Goal: Task Accomplishment & Management: Manage account settings

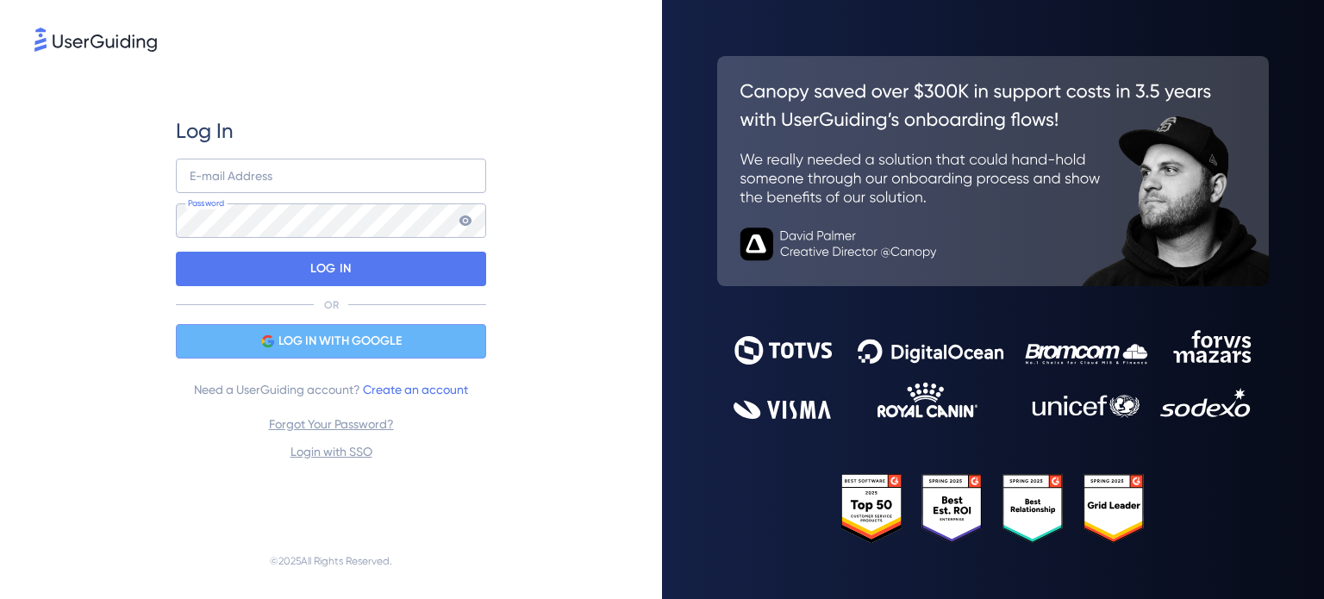
click at [371, 346] on span "LOG IN WITH GOOGLE" at bounding box center [339, 341] width 123 height 21
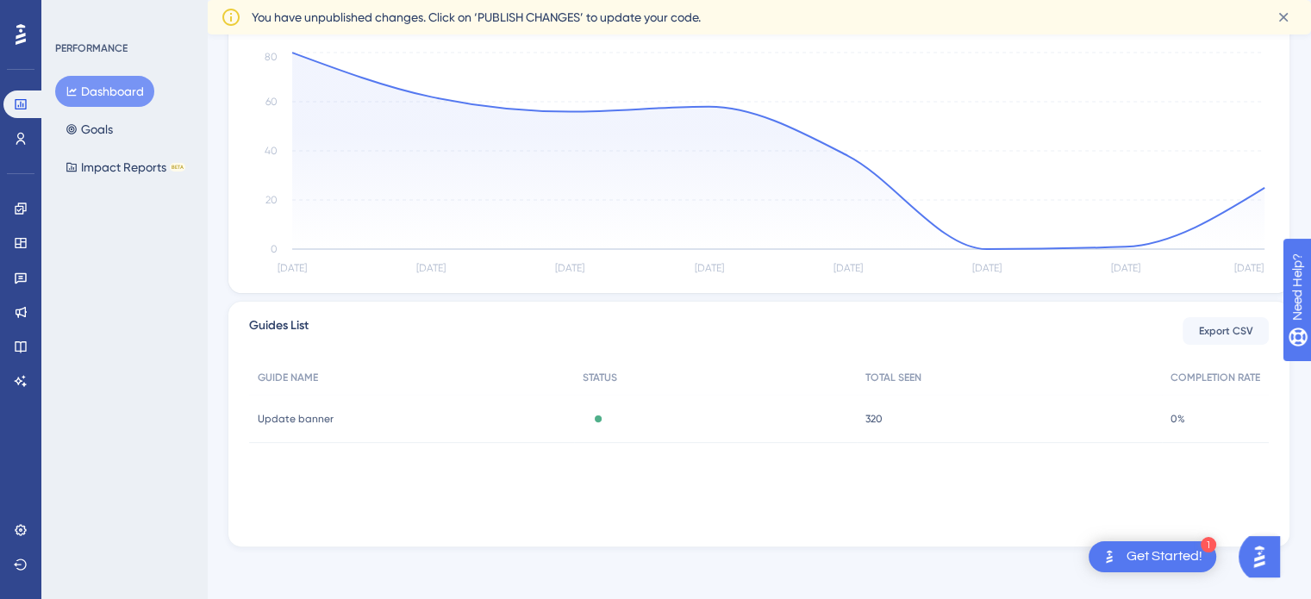
scroll to position [382, 0]
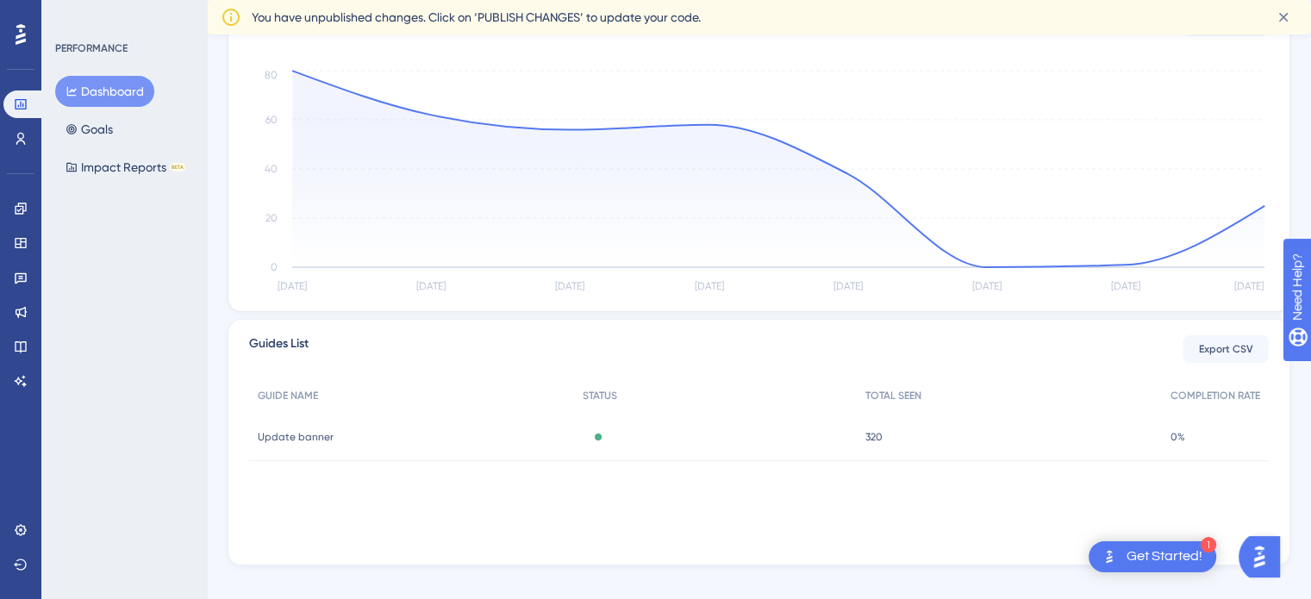
click at [311, 442] on span "Update banner" at bounding box center [296, 437] width 76 height 14
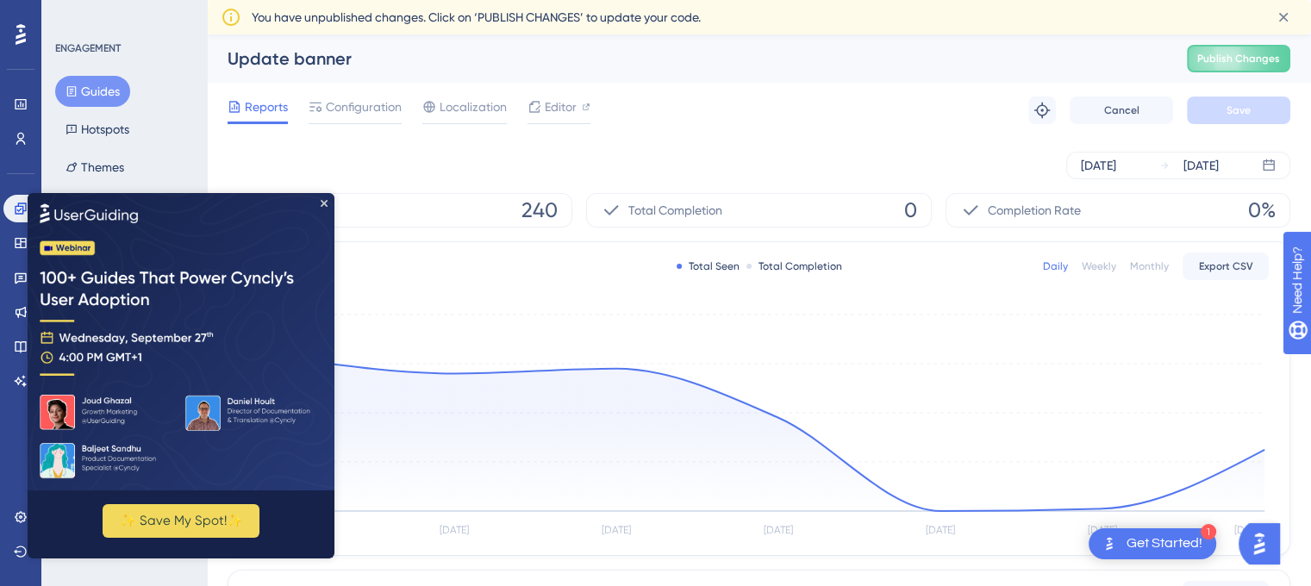
click at [332, 201] on img at bounding box center [181, 341] width 307 height 297
click at [159, 71] on div "ENGAGEMENT Guides Hotspots Themes" at bounding box center [125, 111] width 140 height 141
click at [366, 103] on span "Configuration" at bounding box center [364, 107] width 76 height 21
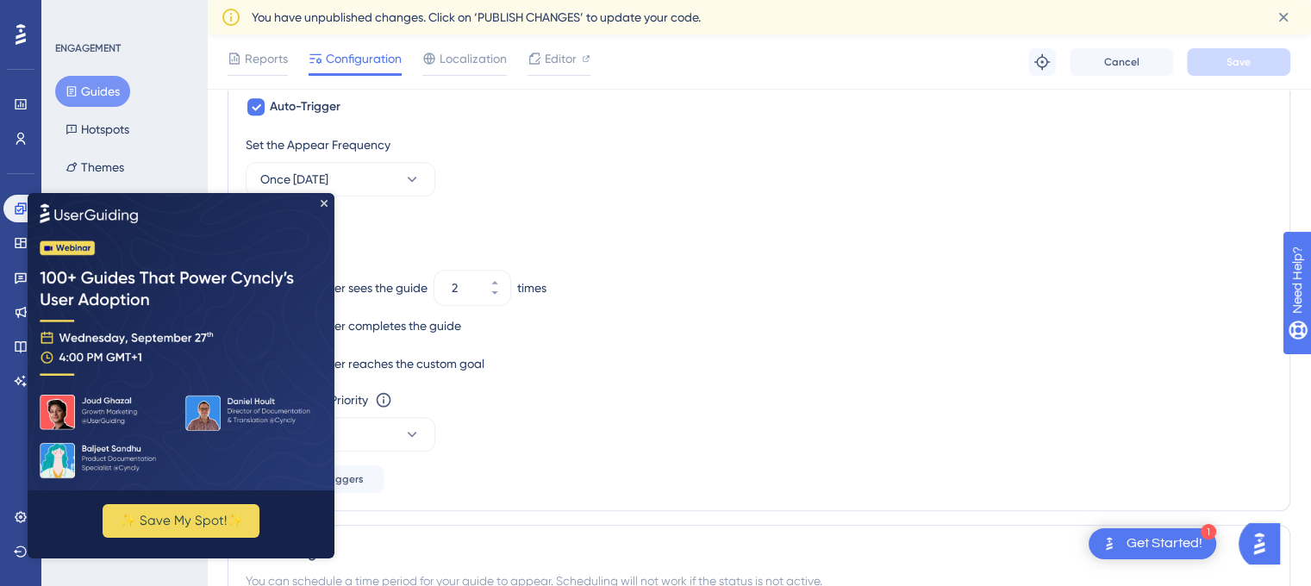
scroll to position [834, 0]
click at [323, 203] on icon "Close Preview" at bounding box center [324, 203] width 7 height 7
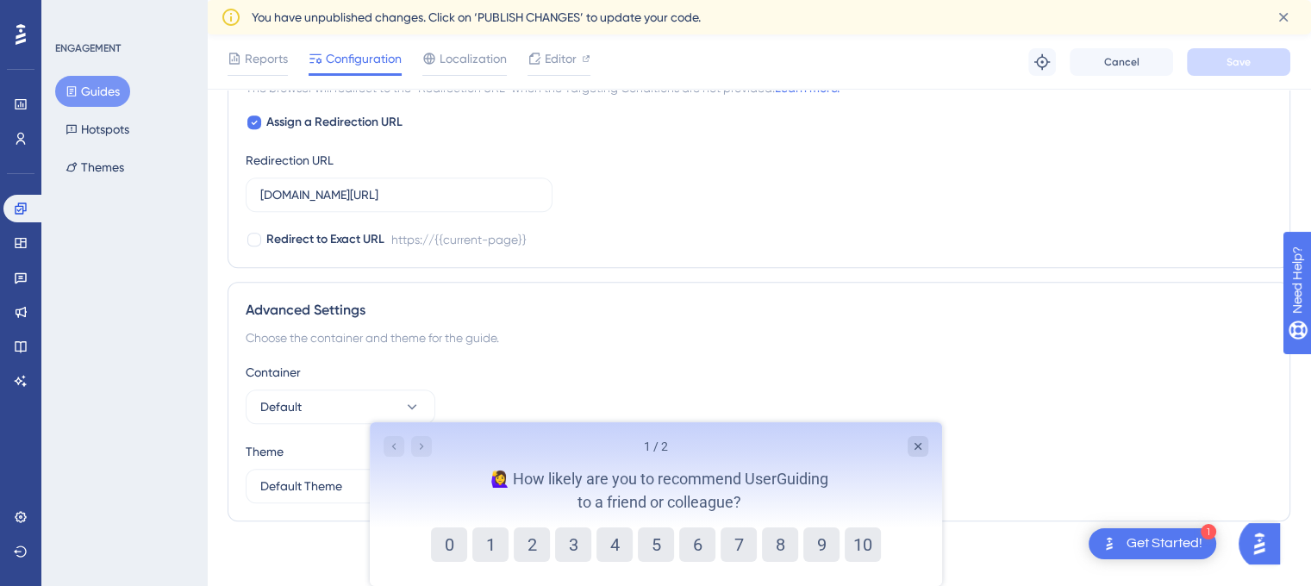
scroll to position [1460, 0]
click at [916, 444] on icon "Close survey" at bounding box center [917, 447] width 14 height 14
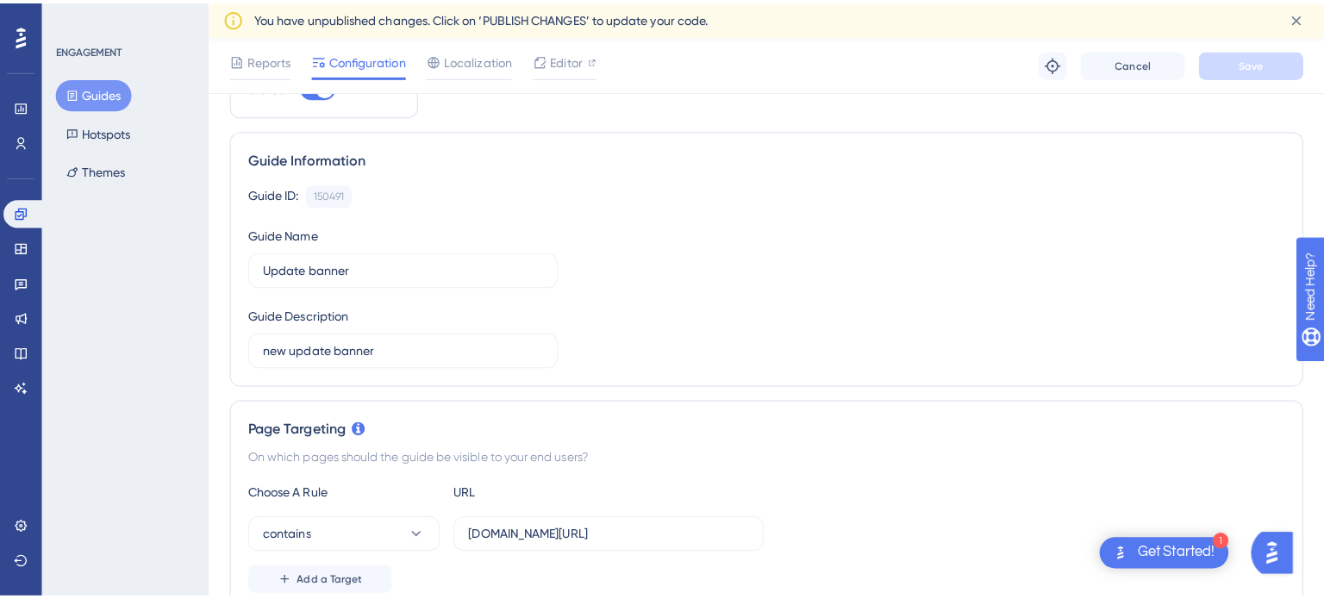
scroll to position [0, 0]
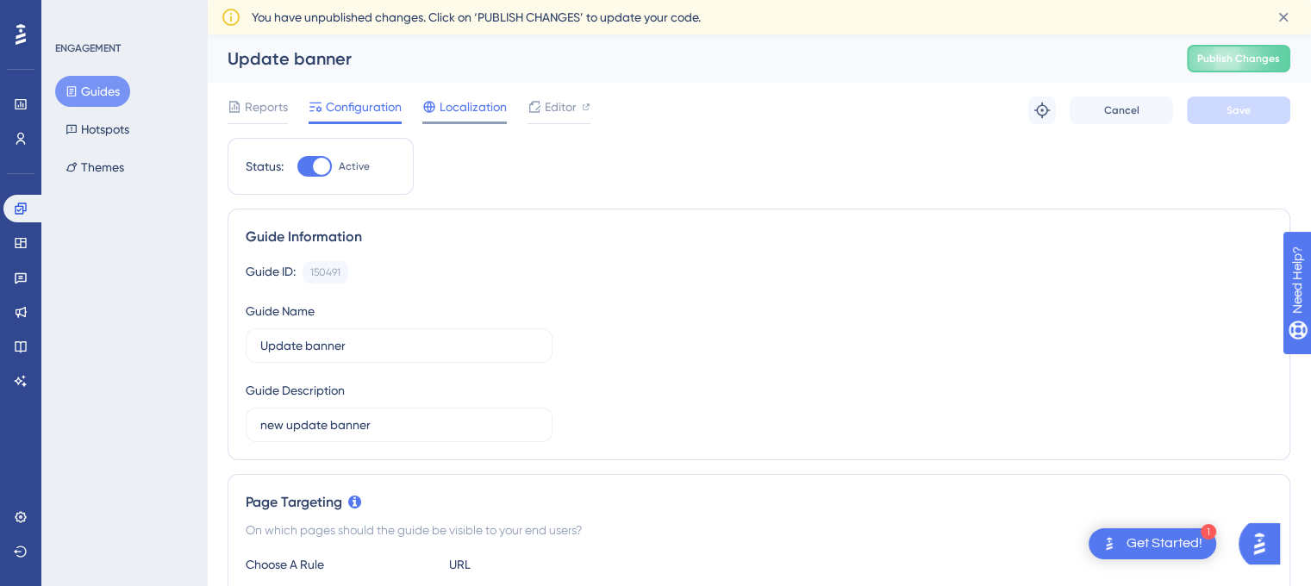
click at [476, 108] on span "Localization" at bounding box center [473, 107] width 67 height 21
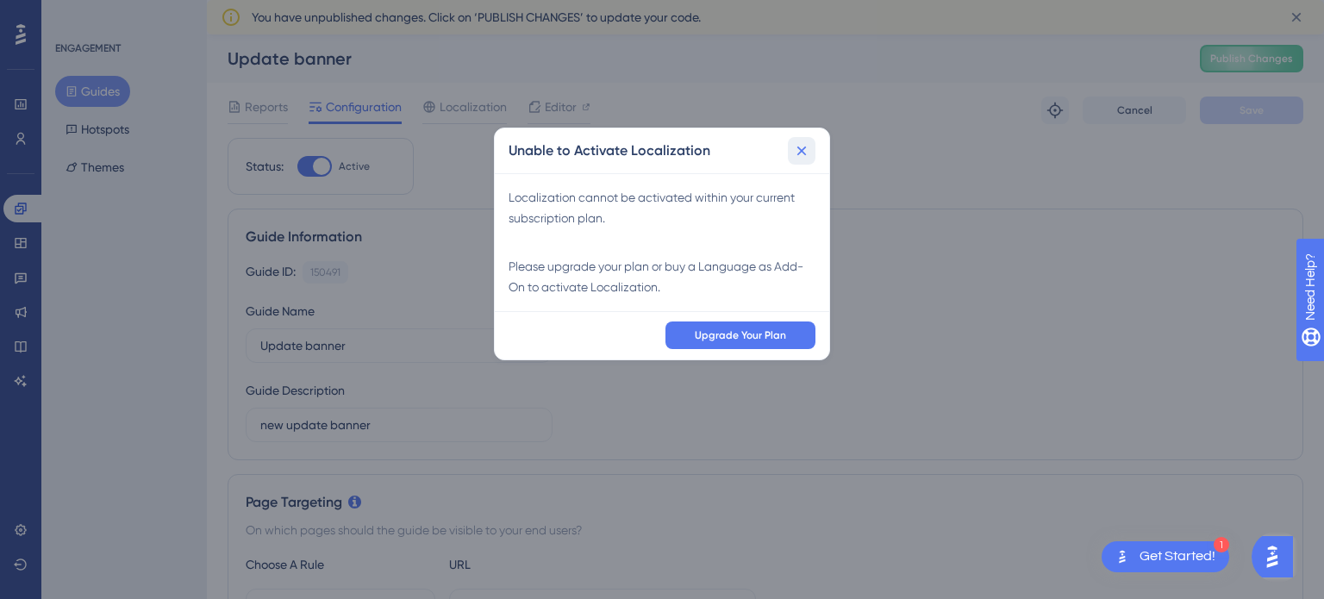
click at [807, 146] on icon at bounding box center [801, 150] width 17 height 17
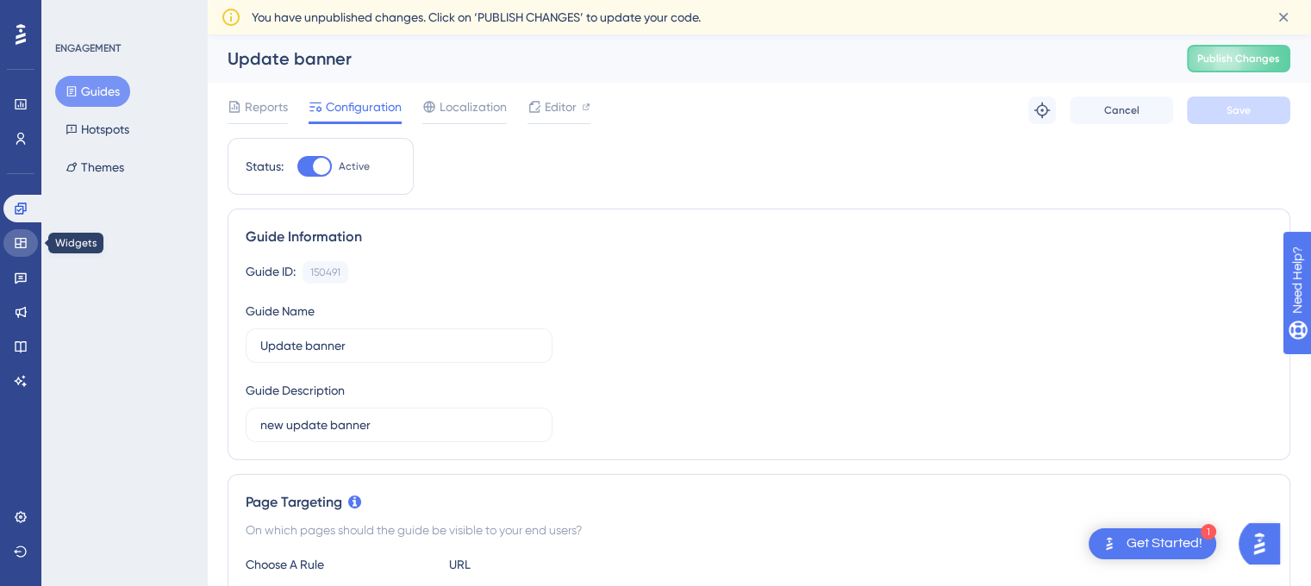
click at [20, 244] on icon at bounding box center [20, 243] width 11 height 10
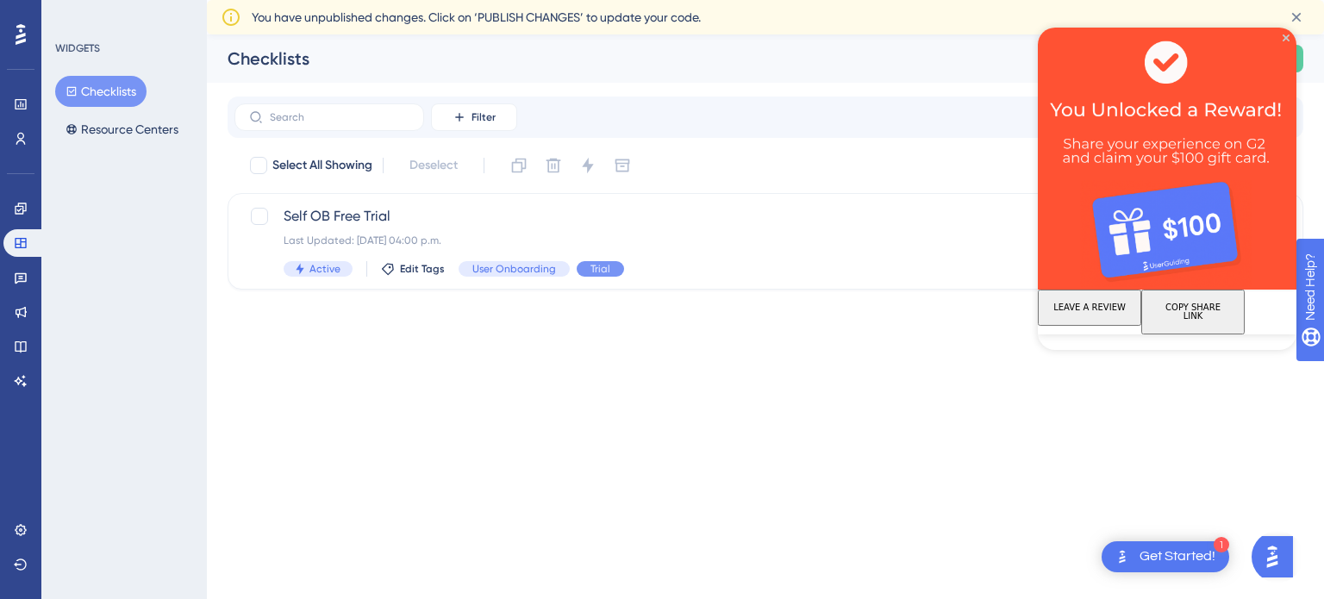
click at [128, 268] on div "WIDGETS Checklists Resource Centers" at bounding box center [123, 299] width 165 height 599
click at [1283, 32] on img at bounding box center [1167, 159] width 259 height 262
click at [1279, 37] on img at bounding box center [1167, 159] width 259 height 262
click at [1287, 36] on icon "Close Preview" at bounding box center [1286, 37] width 7 height 7
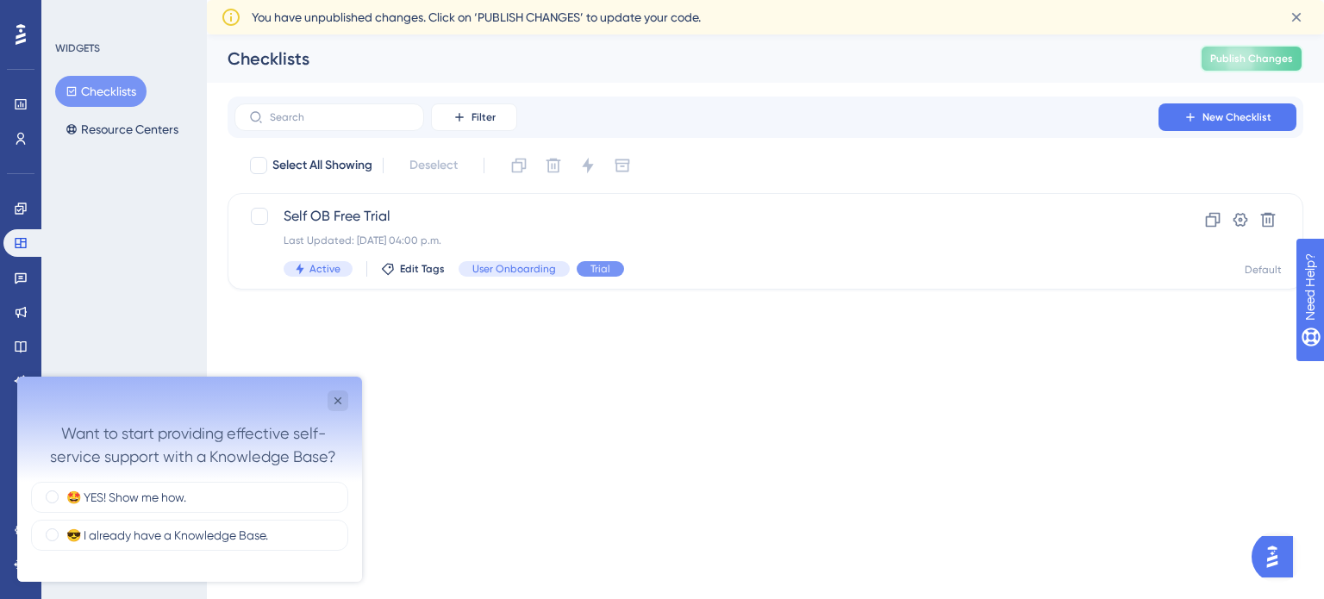
click at [1259, 66] on button "Publish Changes" at bounding box center [1251, 59] width 103 height 28
